Goal: Information Seeking & Learning: Understand process/instructions

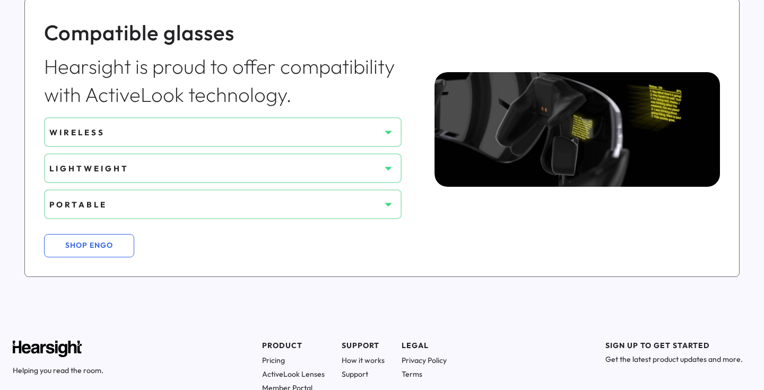
scroll to position [899, 0]
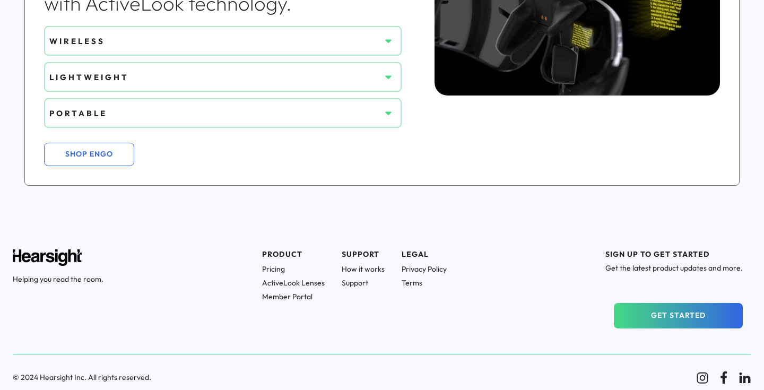
click at [360, 282] on h1 "Support" at bounding box center [363, 283] width 43 height 10
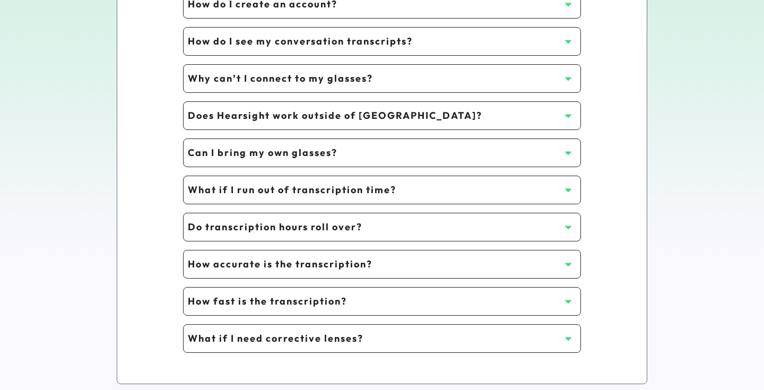
scroll to position [339, 0]
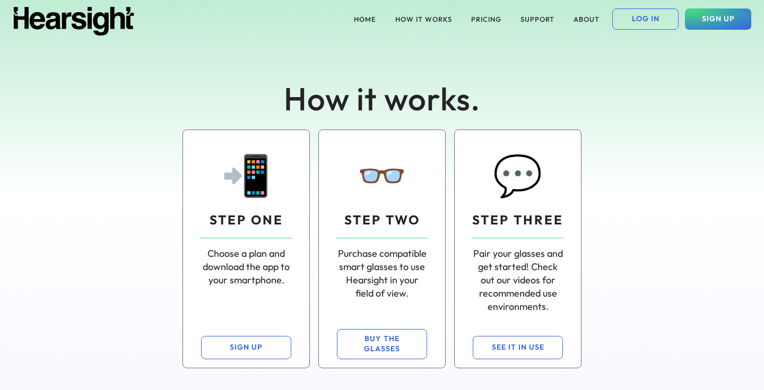
scroll to position [898, 0]
